Goal: Transaction & Acquisition: Purchase product/service

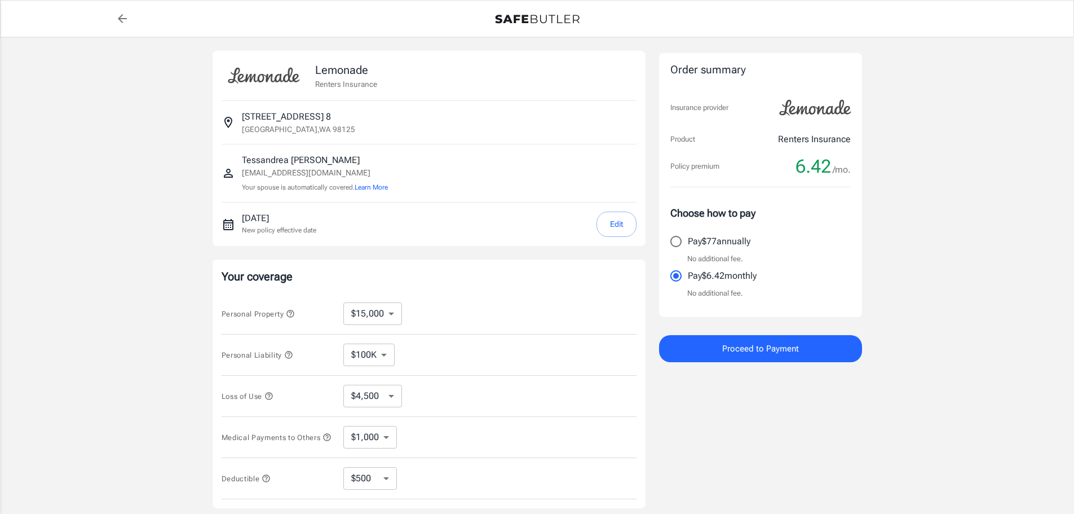
select select "15000"
select select "500"
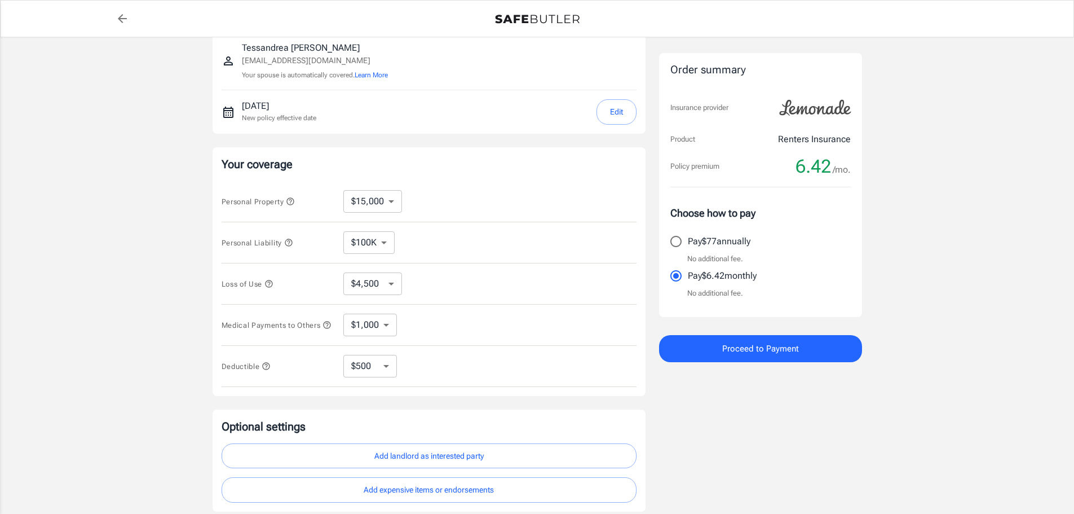
scroll to position [113, 0]
click at [394, 205] on select "$10,000 $15,000 $20,000 $25,000 $30,000 $40,000 $50,000 $100K $150K $200K $250K" at bounding box center [373, 201] width 59 height 23
select select "10000"
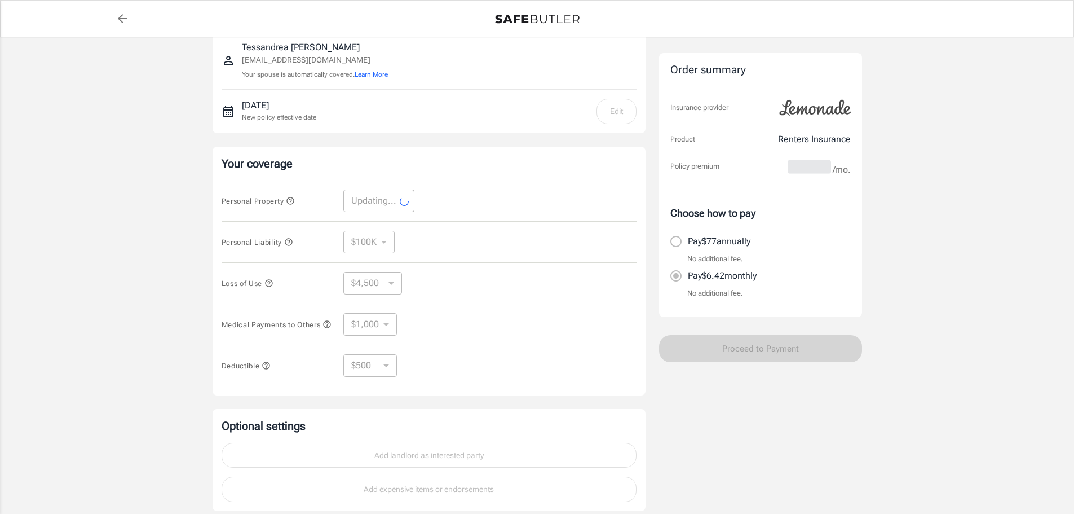
select select "10000"
select select "3000"
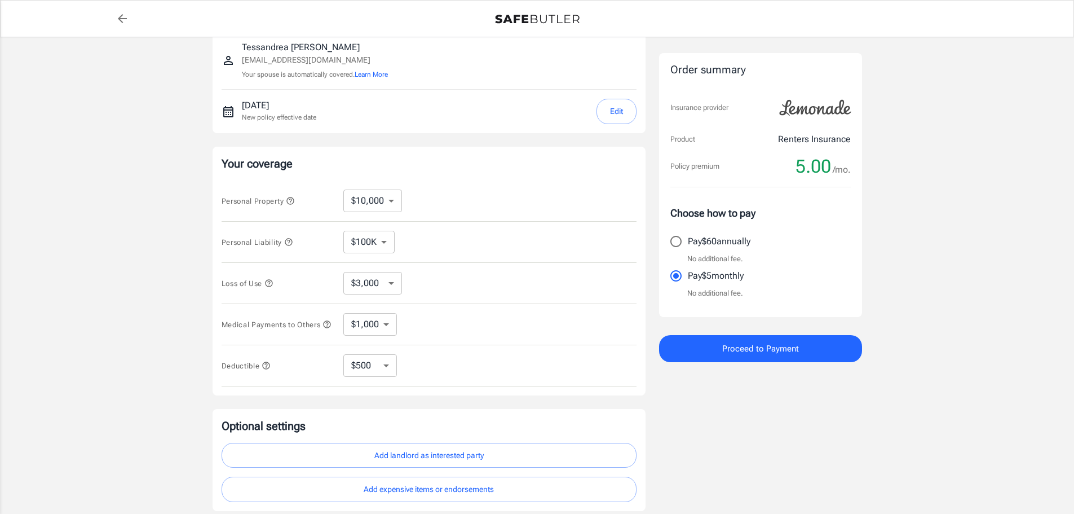
click at [376, 241] on select "$100K $200K $300K $400K $500K $1M" at bounding box center [369, 242] width 51 height 23
click at [320, 234] on div "Personal Liability $100K $200K $300K $400K $500K $1M ​" at bounding box center [429, 242] width 415 height 41
click at [397, 292] on select "$3,000 $6,000 $12,000 $21,000 $36,000 $60,000 $96,000 $153K $198K" at bounding box center [373, 283] width 59 height 23
click at [312, 285] on span "Loss of Use" at bounding box center [278, 283] width 113 height 14
click at [384, 330] on select "$1,000 $2,000 $3,000 $4,000 $5,000" at bounding box center [371, 324] width 54 height 23
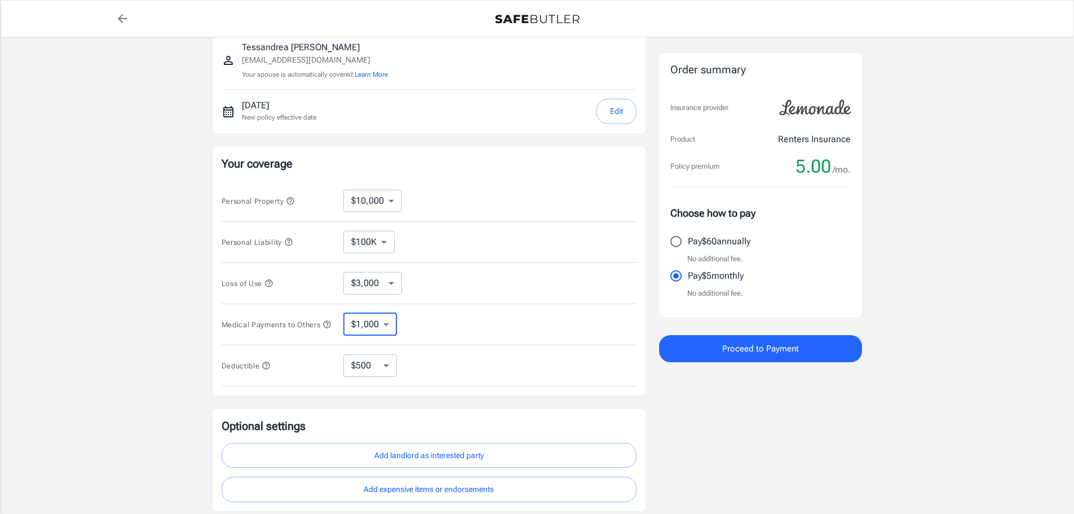
click at [304, 331] on button "Medical Payments to Others" at bounding box center [277, 325] width 111 height 14
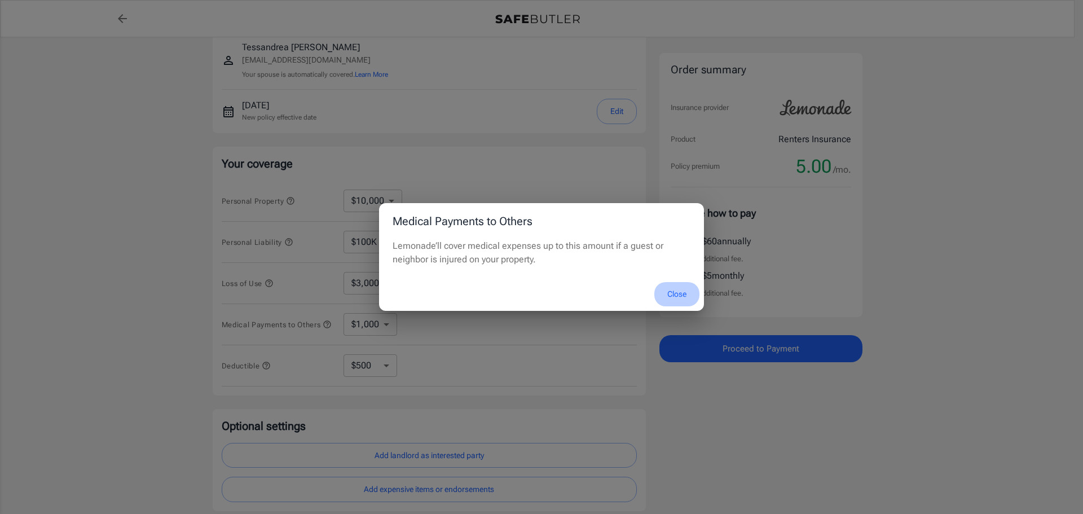
click at [671, 292] on button "Close" at bounding box center [676, 294] width 45 height 24
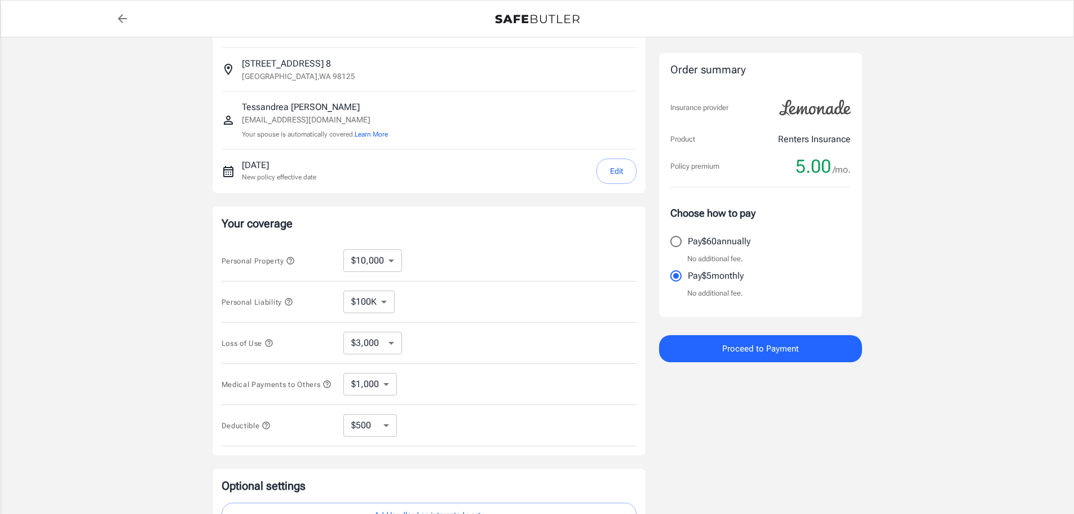
scroll to position [38, 0]
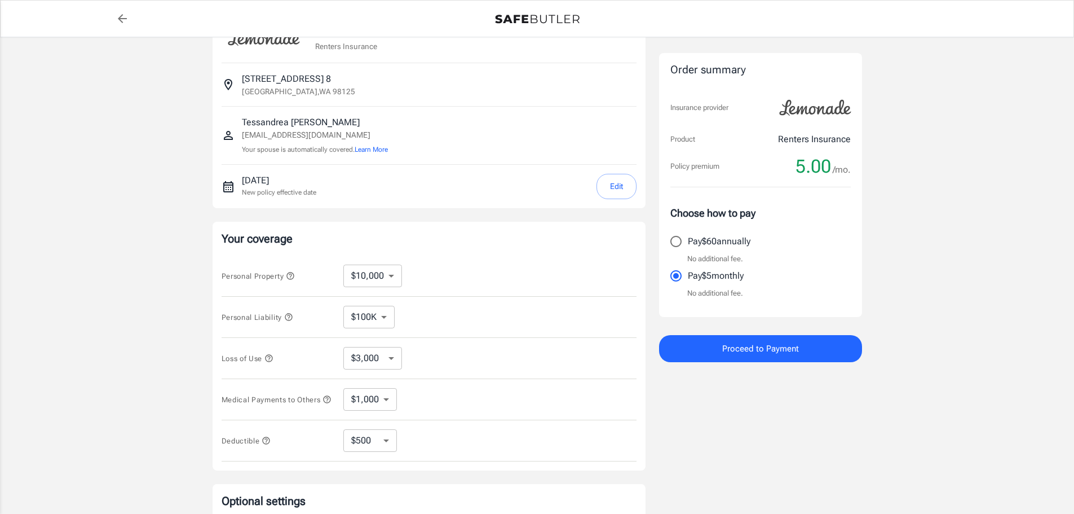
click at [720, 354] on button "Proceed to Payment" at bounding box center [760, 348] width 203 height 27
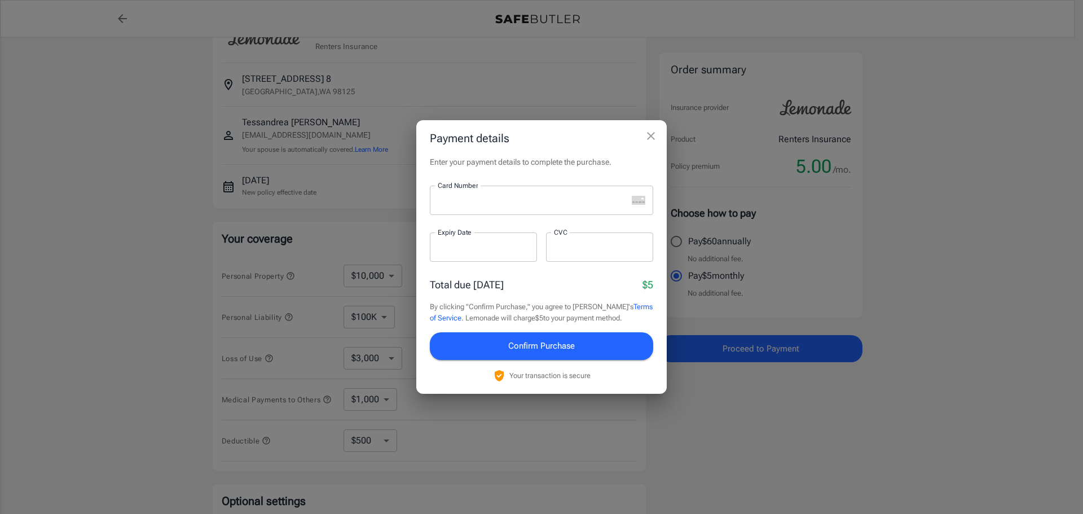
click at [509, 206] on iframe at bounding box center [533, 200] width 190 height 11
click at [541, 336] on button "Confirm Purchase" at bounding box center [541, 345] width 223 height 27
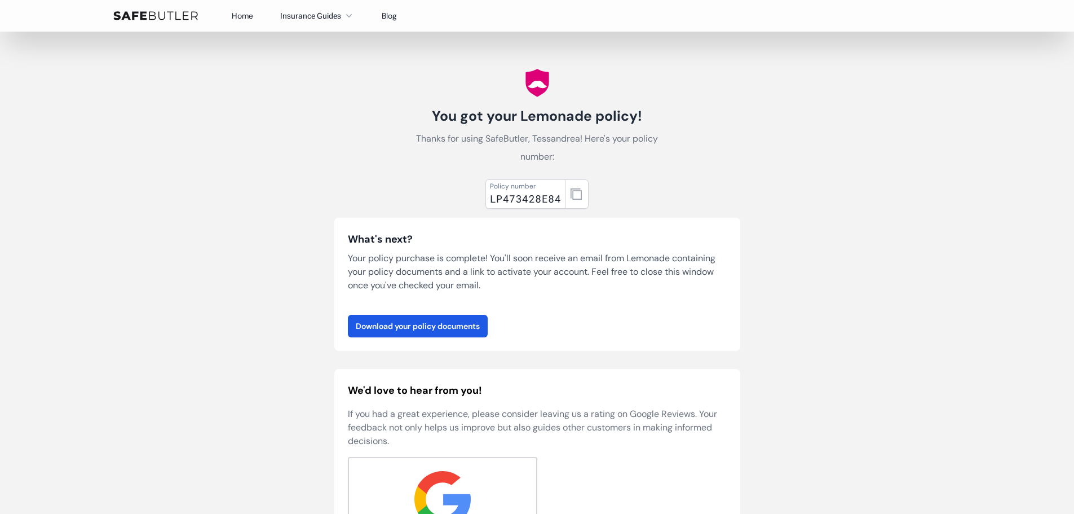
scroll to position [169, 0]
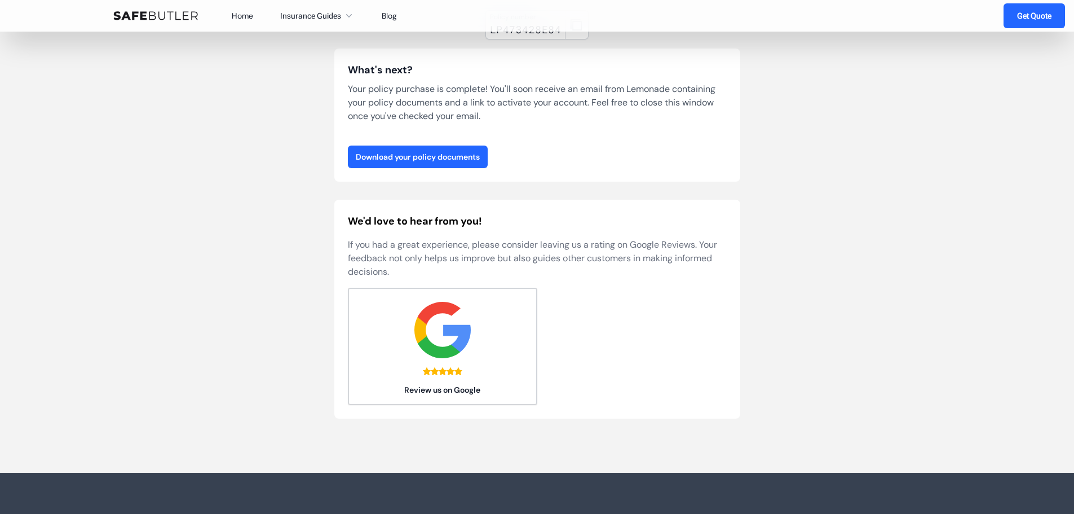
click at [470, 154] on link "Download your policy documents" at bounding box center [418, 157] width 140 height 23
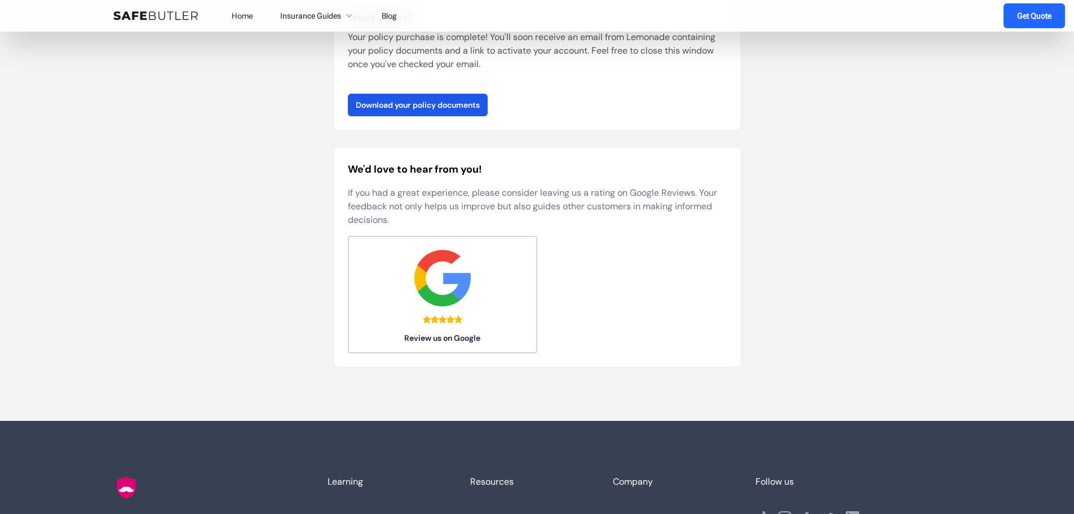
scroll to position [0, 0]
